Goal: Find specific fact

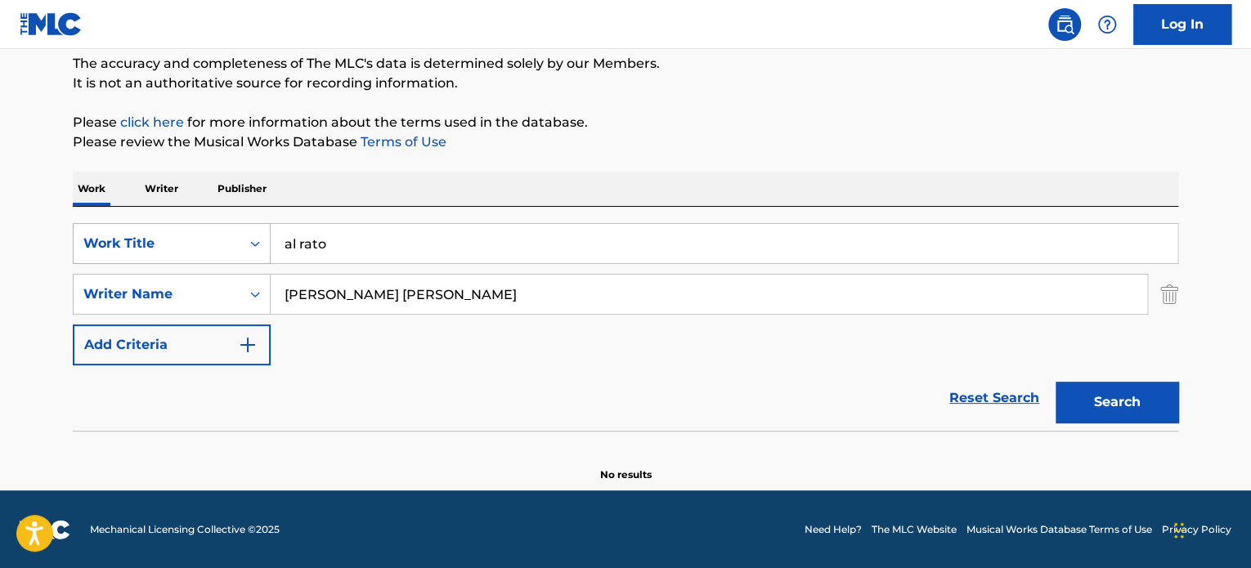
click at [153, 242] on div "Work Title" at bounding box center [156, 244] width 147 height 20
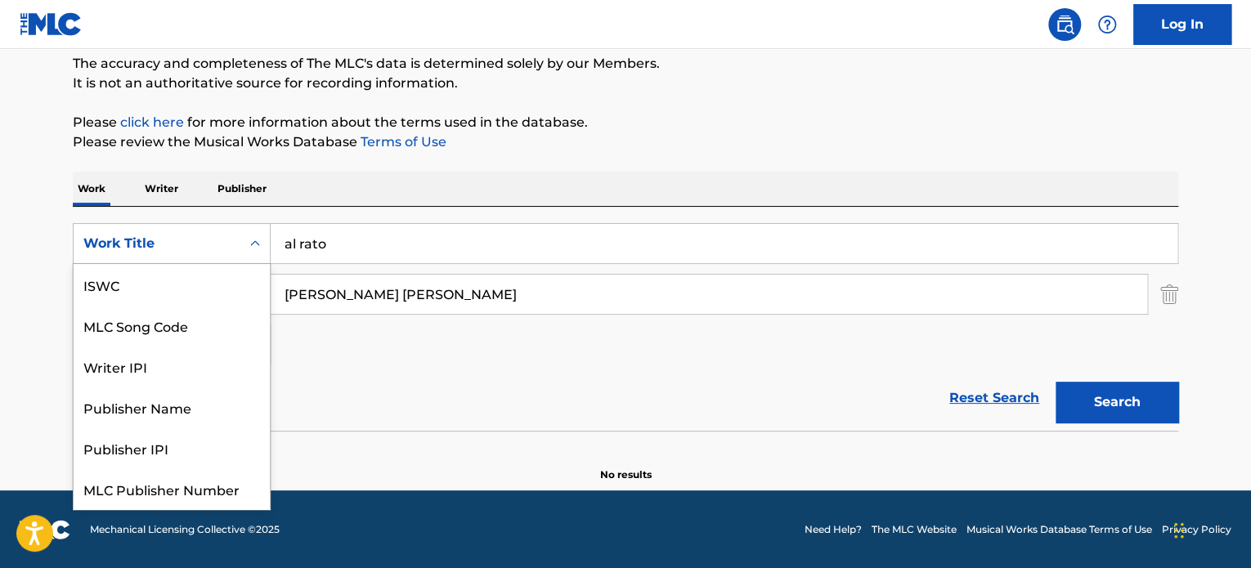
scroll to position [41, 0]
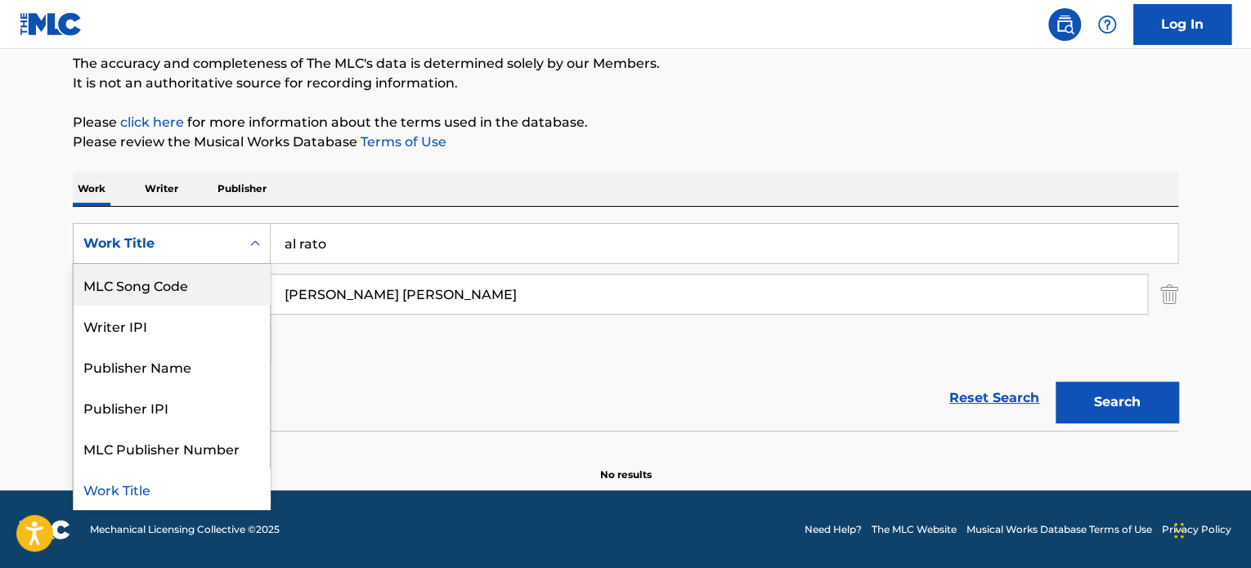
click at [147, 286] on div "MLC Song Code" at bounding box center [172, 284] width 196 height 41
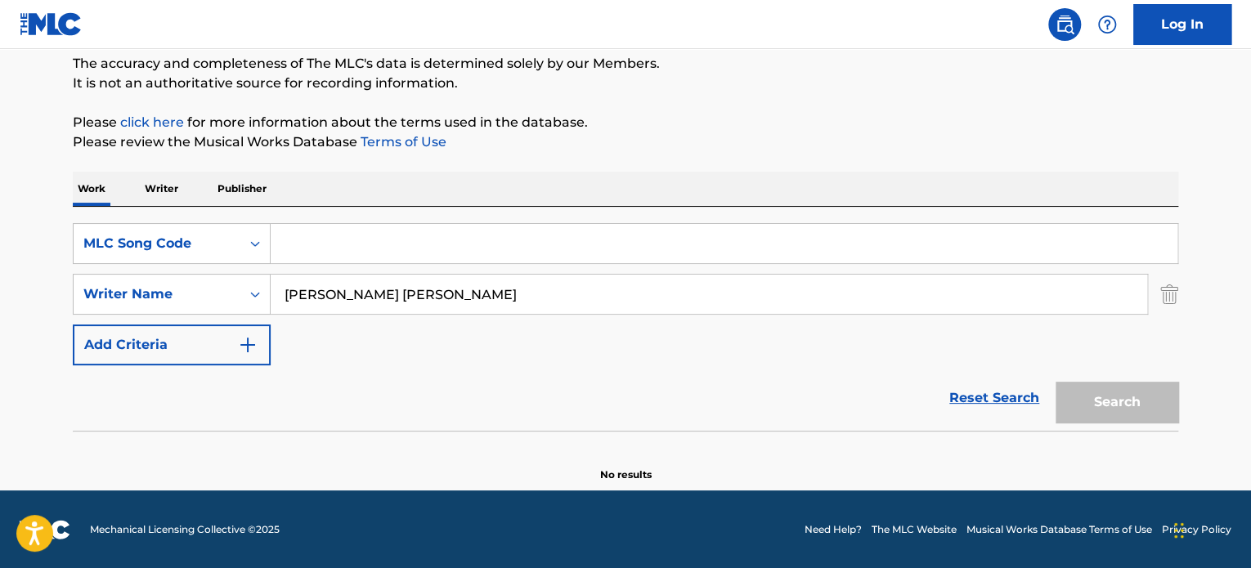
drag, startPoint x: 1167, startPoint y: 297, endPoint x: 525, endPoint y: 261, distance: 642.9
click at [1165, 296] on img "Search Form" at bounding box center [1169, 294] width 18 height 41
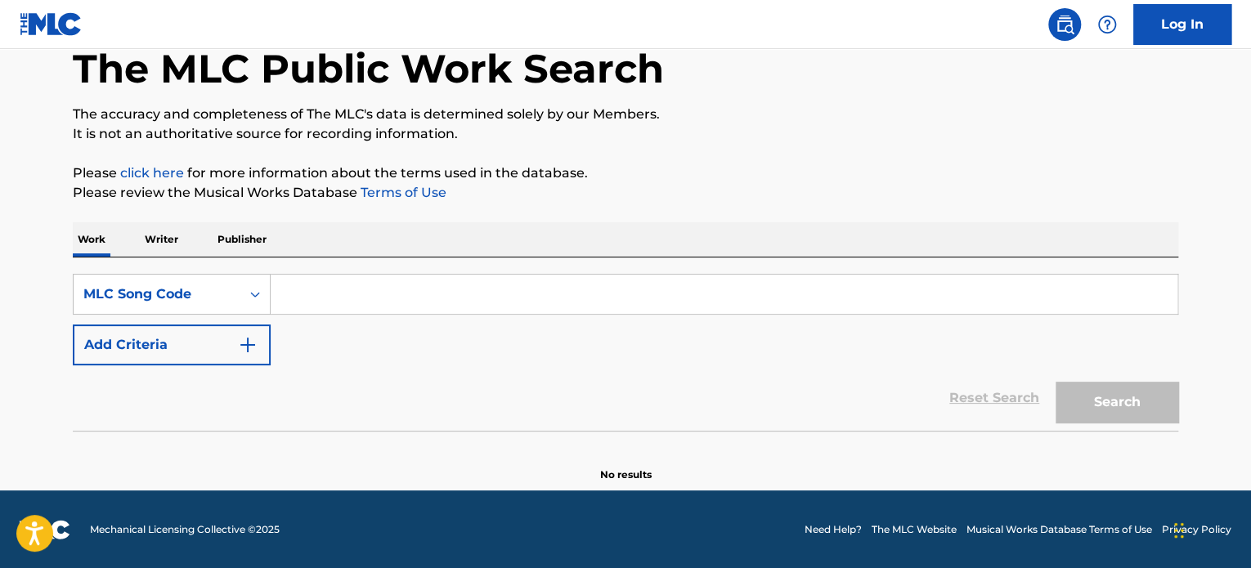
drag, startPoint x: 347, startPoint y: 297, endPoint x: 631, endPoint y: 332, distance: 286.7
click at [347, 297] on input "Search Form" at bounding box center [724, 294] width 907 height 39
paste input "CK81NH"
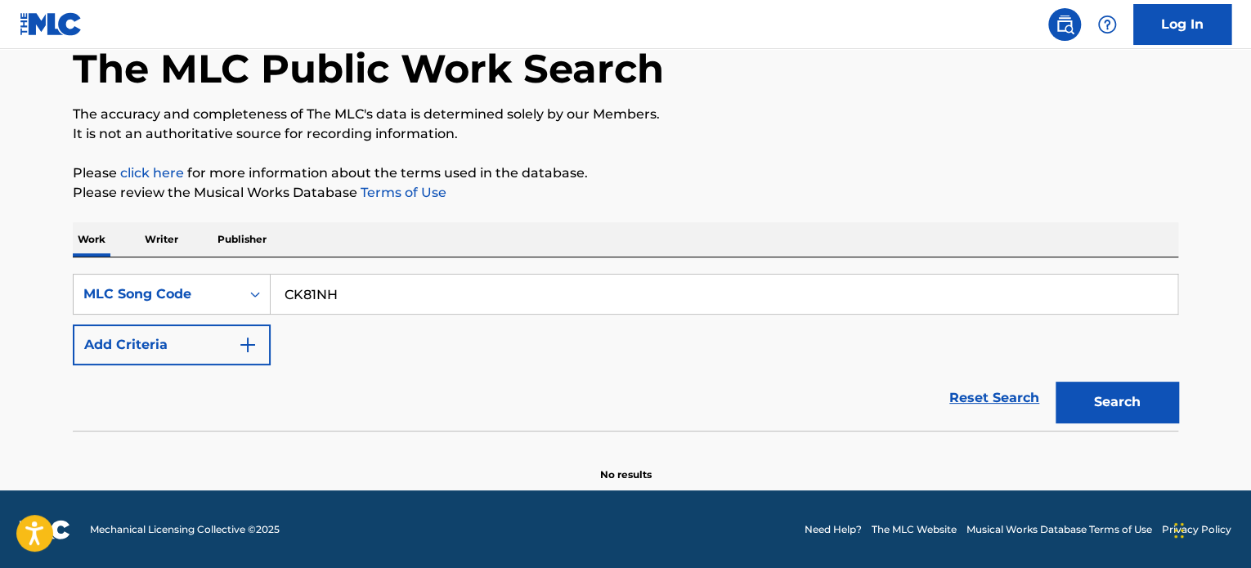
type input "CK81NH"
click at [1088, 396] on button "Search" at bounding box center [1117, 402] width 123 height 41
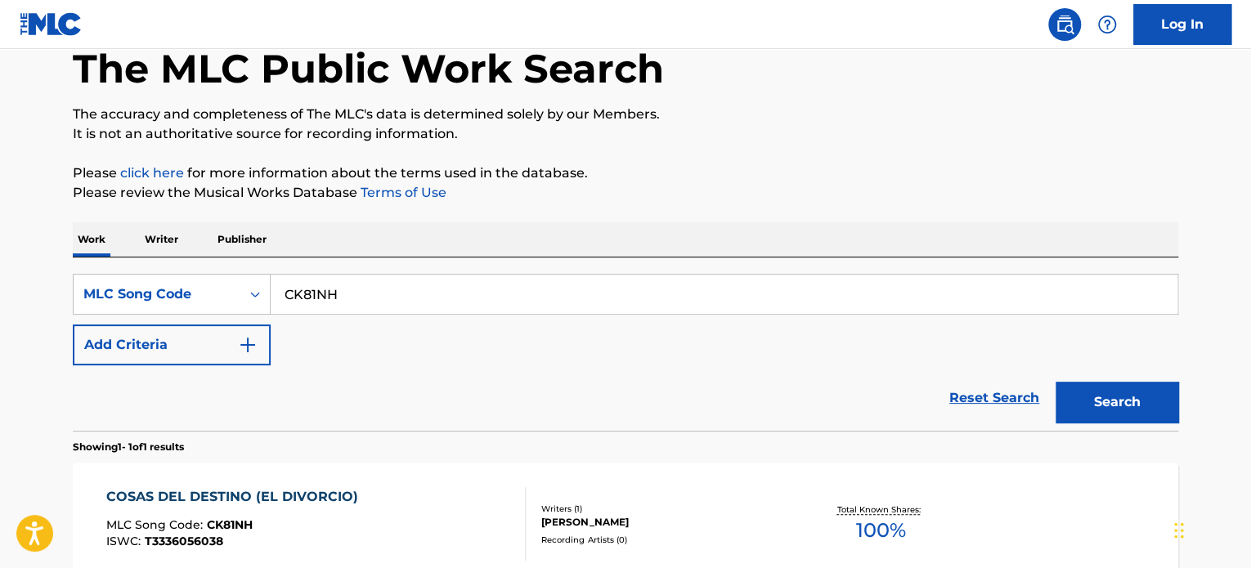
click at [220, 498] on div "COSAS DEL DESTINO (EL DIVORCIO)" at bounding box center [236, 497] width 260 height 20
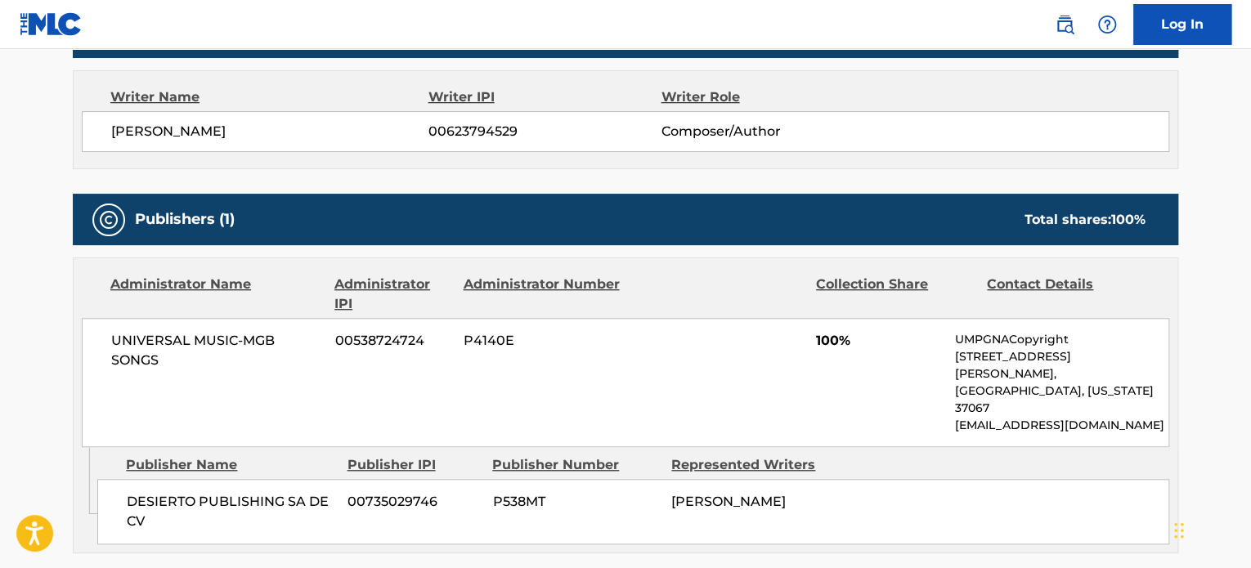
scroll to position [572, 0]
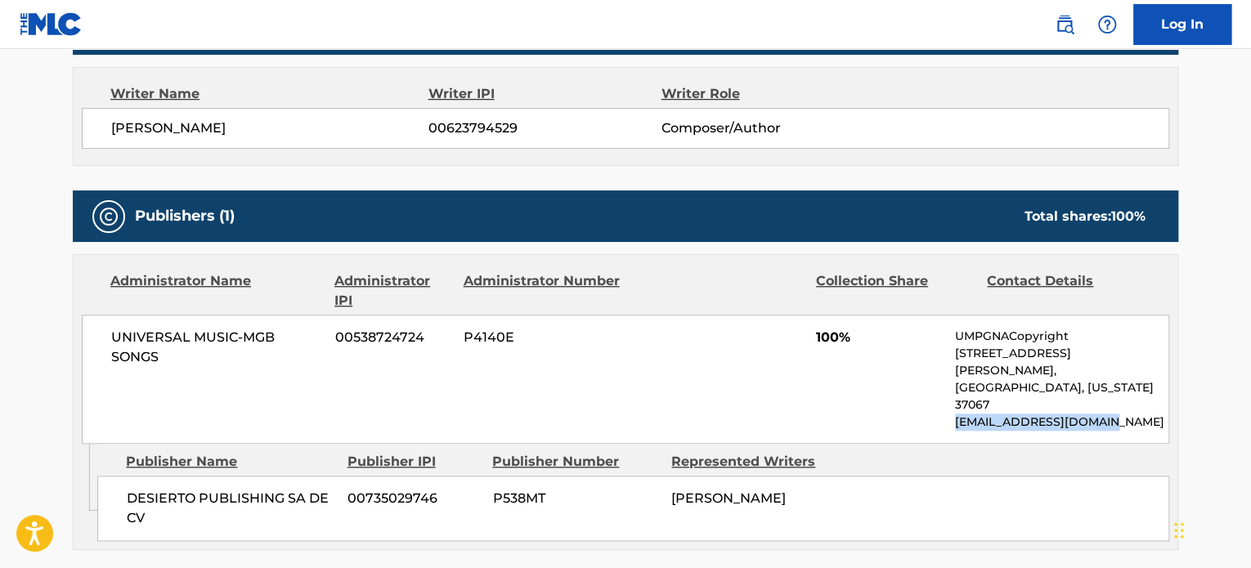
drag, startPoint x: 1099, startPoint y: 395, endPoint x: 955, endPoint y: 387, distance: 144.1
click at [955, 414] on p "[EMAIL_ADDRESS][DOMAIN_NAME]" at bounding box center [1061, 422] width 213 height 17
copy p "[EMAIL_ADDRESS][DOMAIN_NAME]"
click at [642, 444] on div "Publisher Name Publisher IPI Publisher Number Represented Writers DESIERTO PUBL…" at bounding box center [637, 492] width 1080 height 97
